Goal: Transaction & Acquisition: Purchase product/service

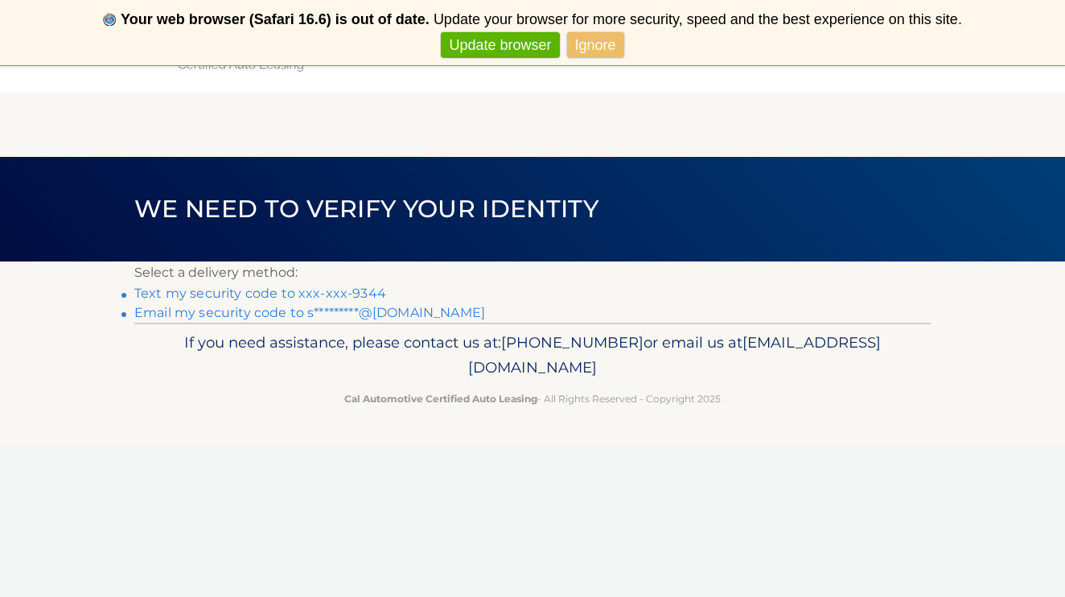
click at [594, 49] on link "Ignore" at bounding box center [595, 45] width 57 height 27
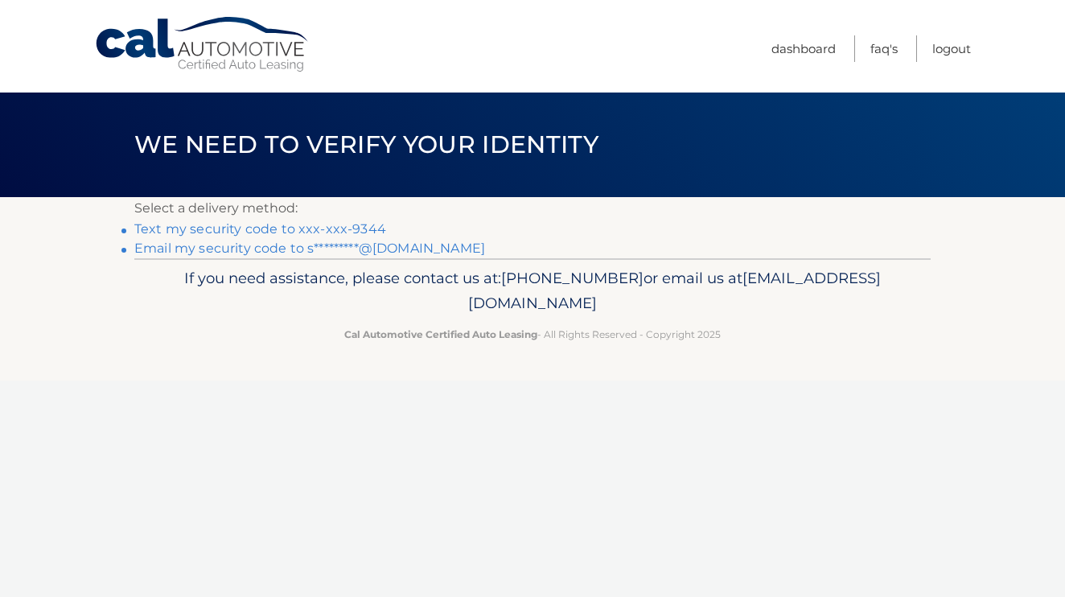
click at [231, 230] on link "Text my security code to xxx-xxx-9344" at bounding box center [260, 228] width 252 height 15
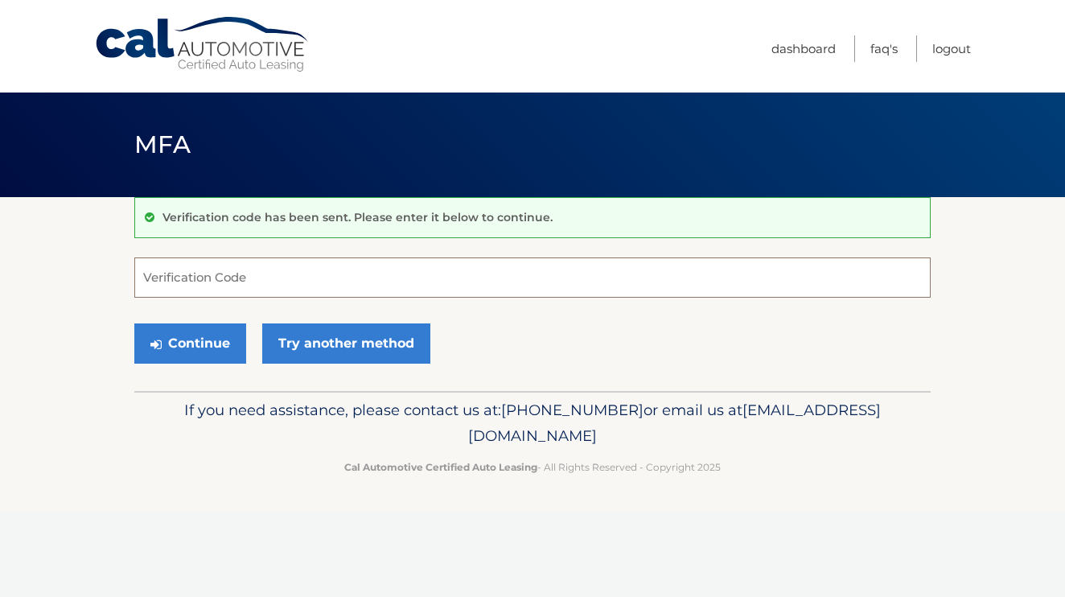
click at [217, 278] on input "Verification Code" at bounding box center [532, 277] width 797 height 40
type input "007877"
click at [225, 348] on button "Continue" at bounding box center [190, 343] width 112 height 40
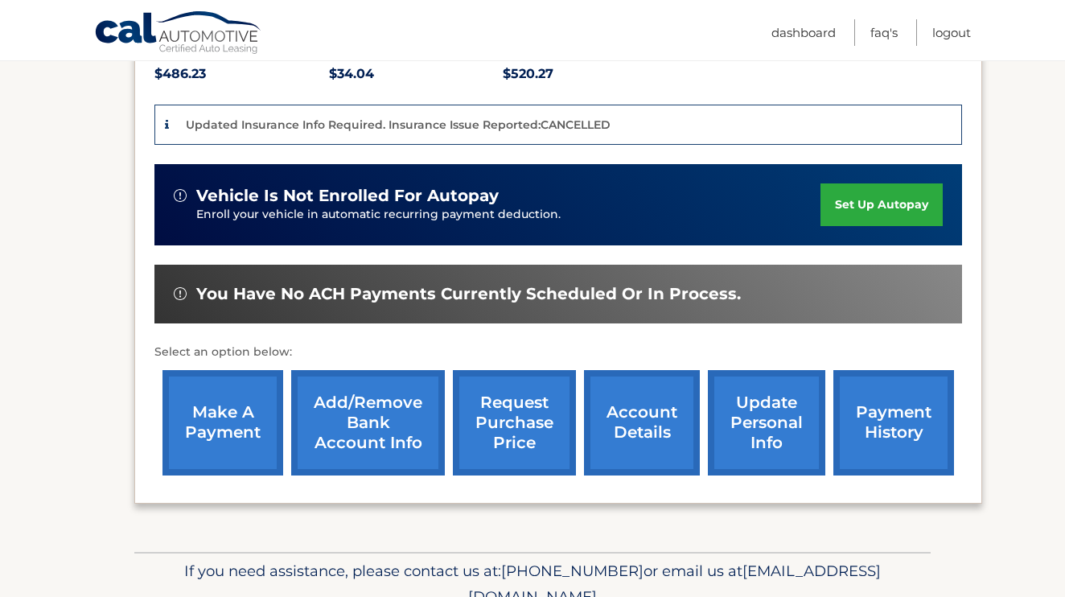
scroll to position [400, 0]
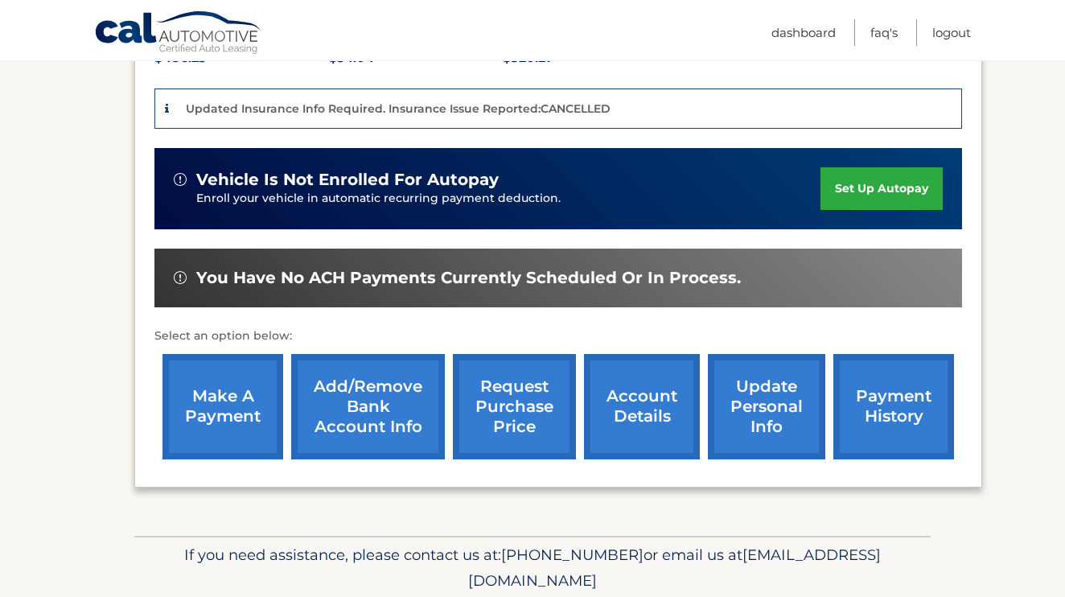
click at [191, 410] on link "make a payment" at bounding box center [223, 406] width 121 height 105
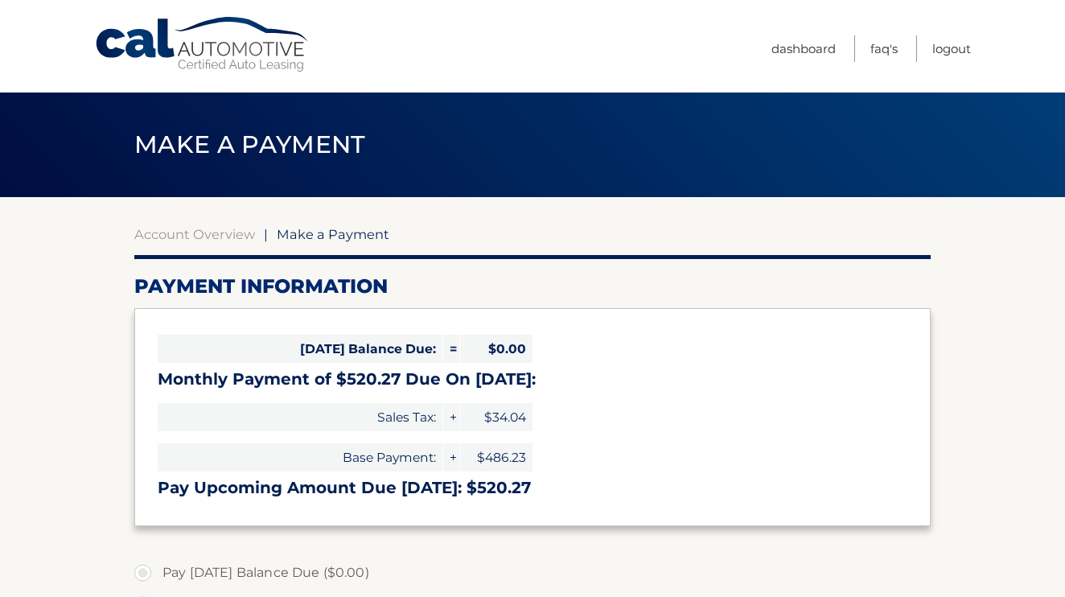
select select "NjAyNGM1MzUtYzAyMS00OWQyLTlkZjktZTQ3ZmY2MTM4Mjlm"
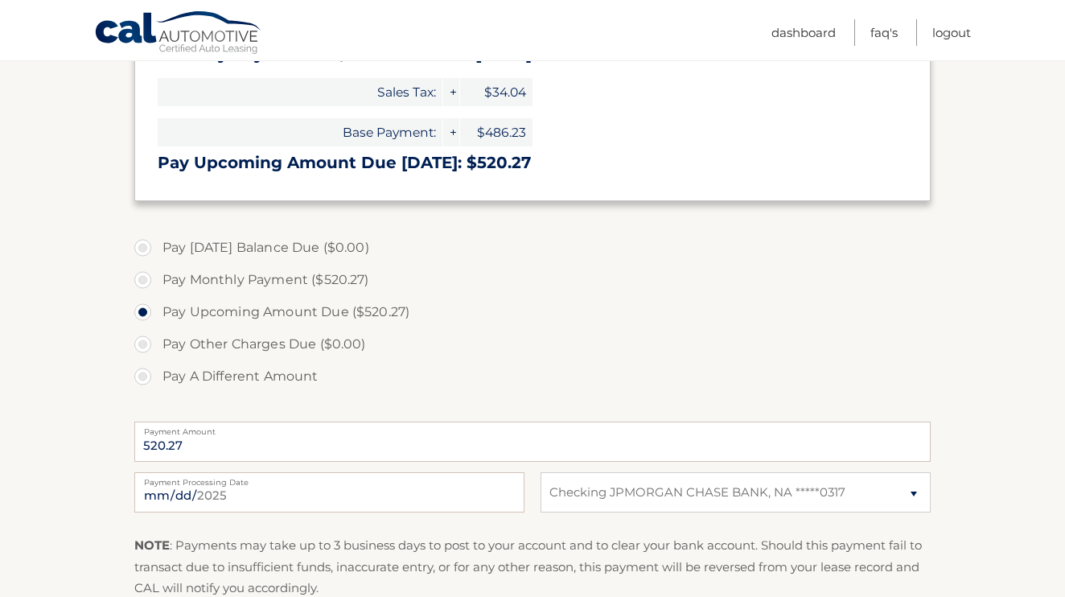
scroll to position [328, 0]
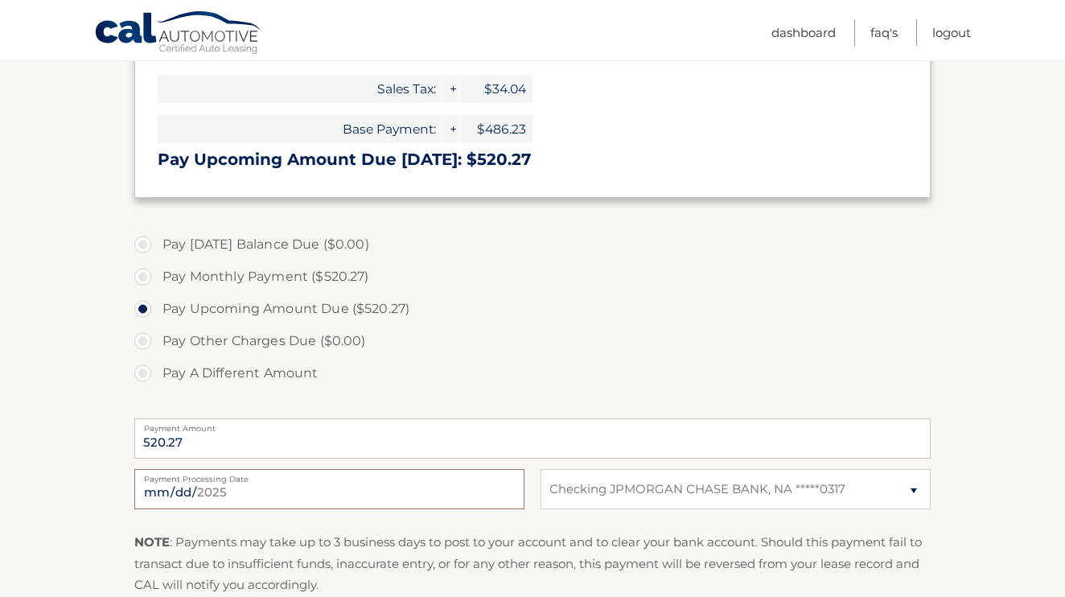
click at [255, 489] on input "2025-08-26" at bounding box center [329, 489] width 390 height 40
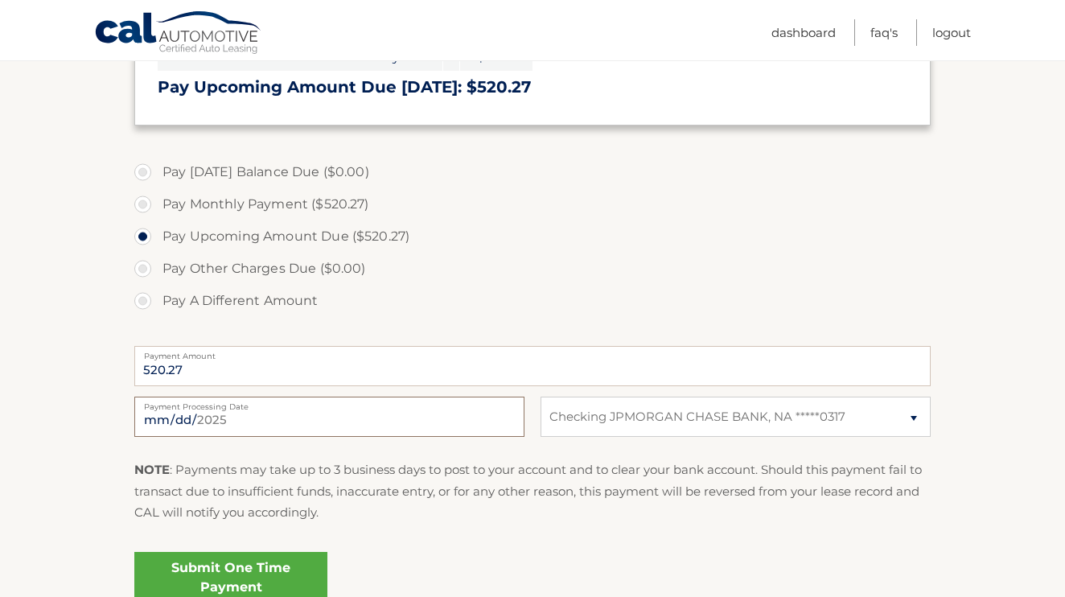
scroll to position [402, 0]
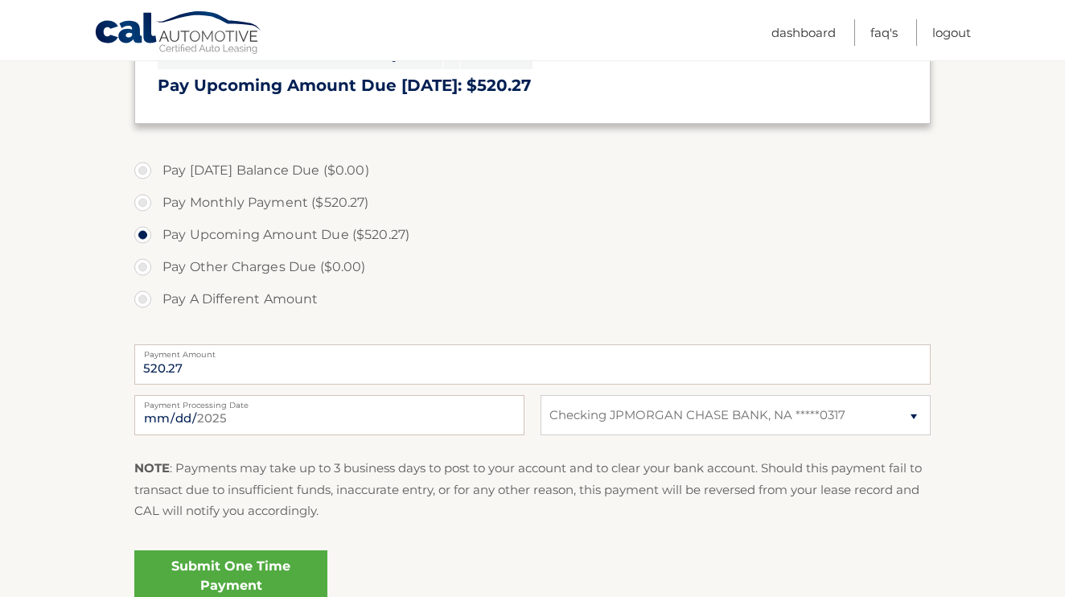
click at [328, 399] on label "Payment Processing Date" at bounding box center [329, 401] width 390 height 13
click at [328, 399] on input "2025-08-26" at bounding box center [329, 415] width 390 height 40
type input "2025-09-04"
click at [385, 533] on fieldset "Pay Today's Balance Due ($0.00) Pay Monthly Payment ($520.27) Pay Upcoming Amou…" at bounding box center [532, 388] width 797 height 476
click at [269, 566] on link "Submit One Time Payment" at bounding box center [230, 575] width 193 height 51
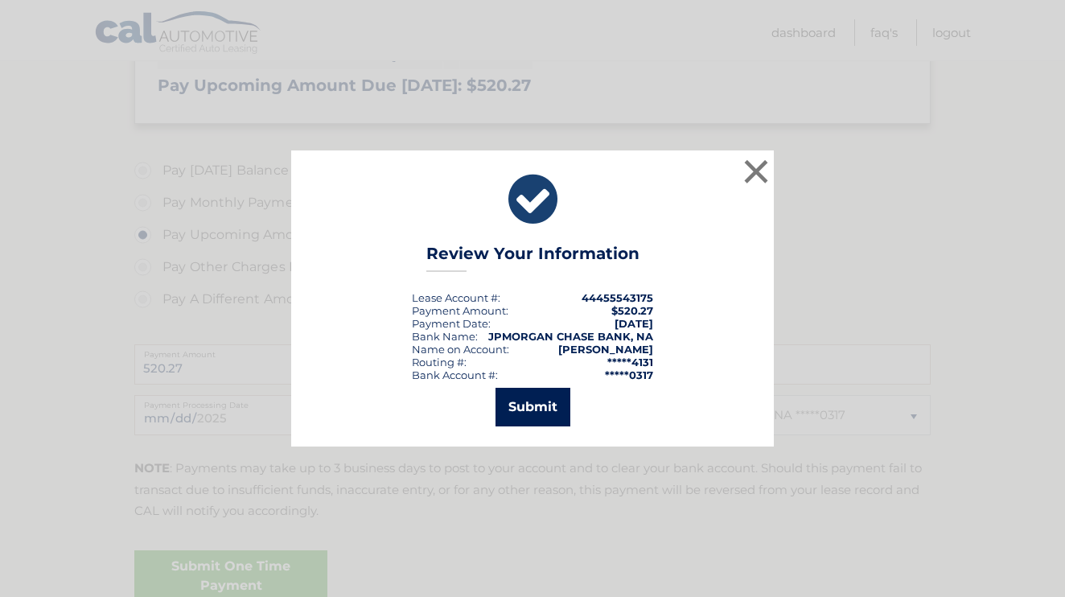
click at [543, 406] on button "Submit" at bounding box center [533, 407] width 75 height 39
